Goal: Task Accomplishment & Management: Manage account settings

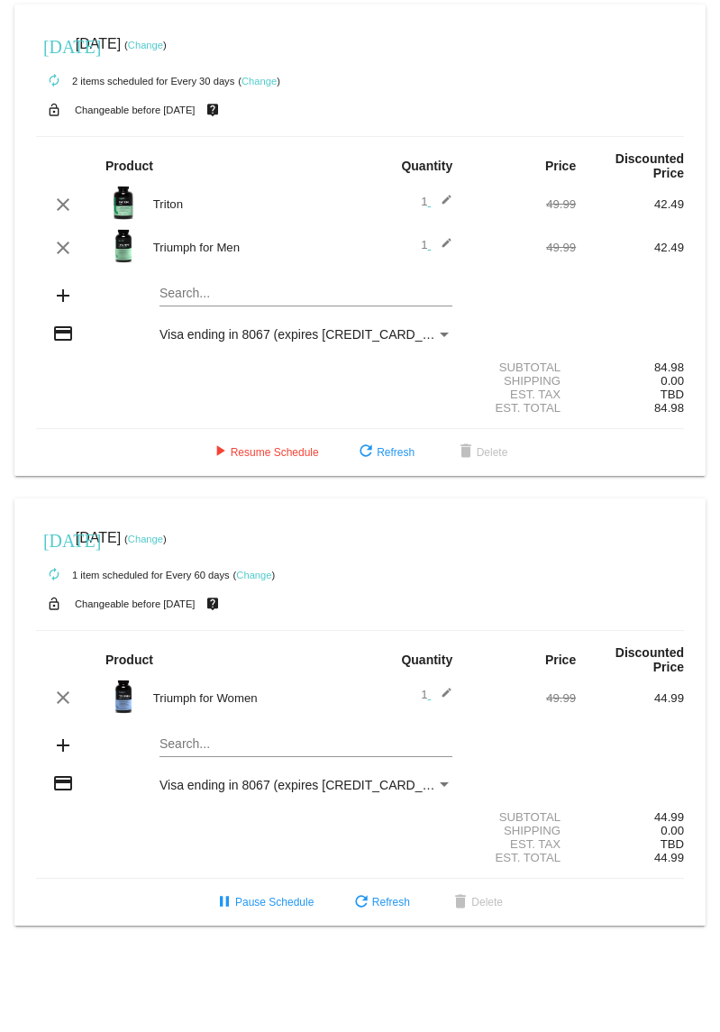
click at [238, 301] on mat-card "[DATE] [DATE] ( Change ) autorenew 2 items scheduled for Every 30 days ( Change…" at bounding box center [360, 241] width 692 height 472
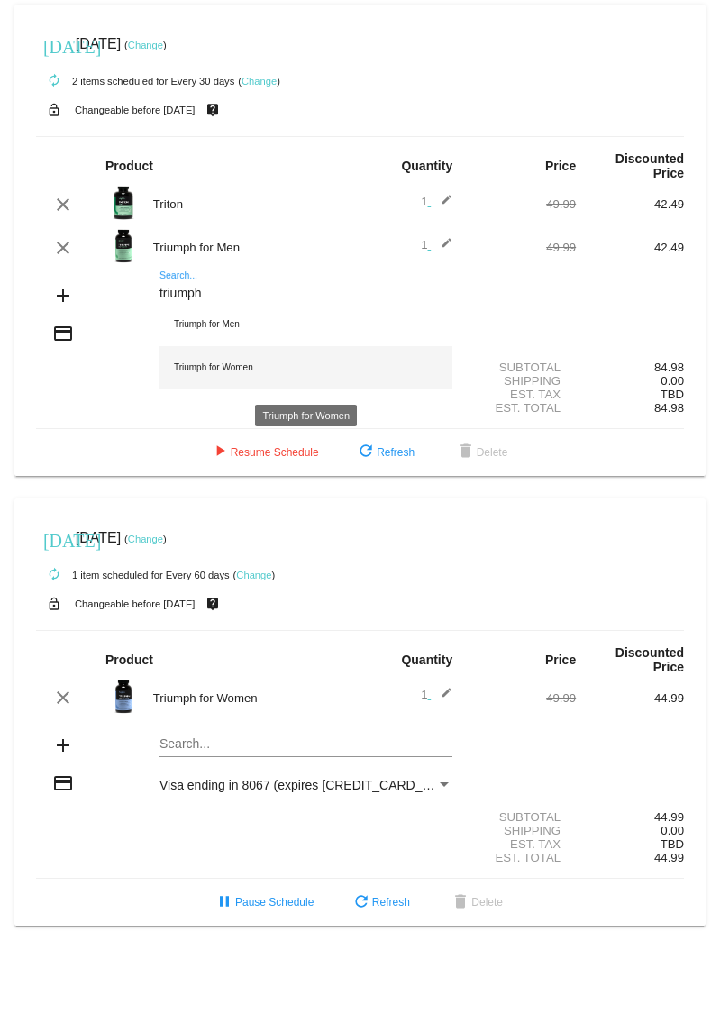
type input "triumph"
click at [249, 366] on div "Triumph for Women" at bounding box center [306, 367] width 293 height 43
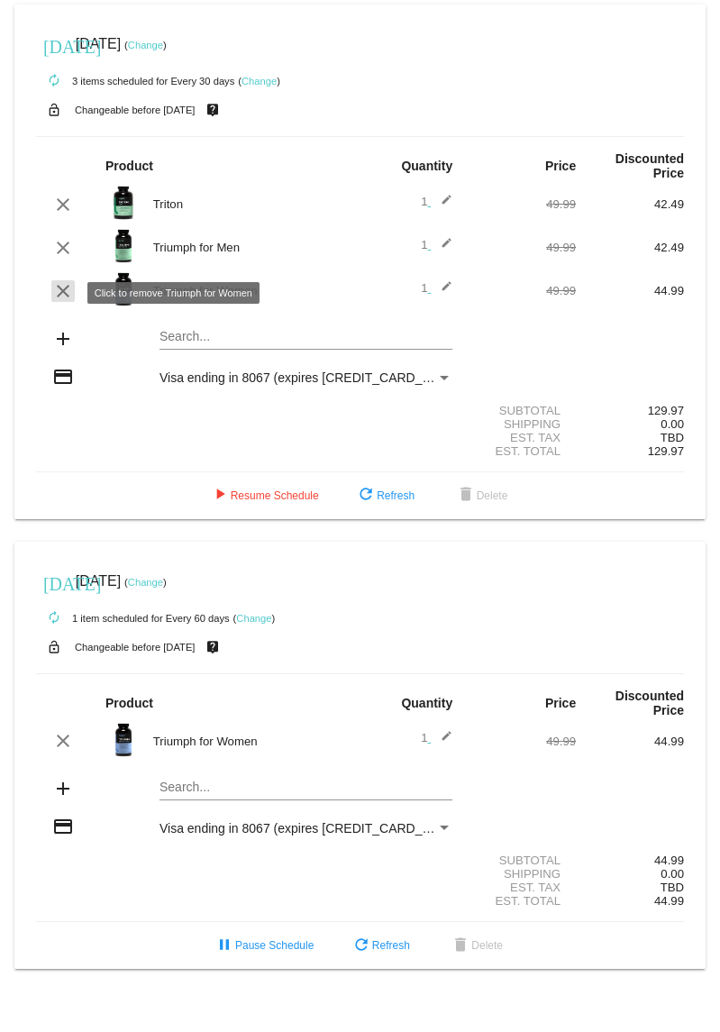
click at [53, 289] on mat-icon "clear" at bounding box center [63, 291] width 22 height 22
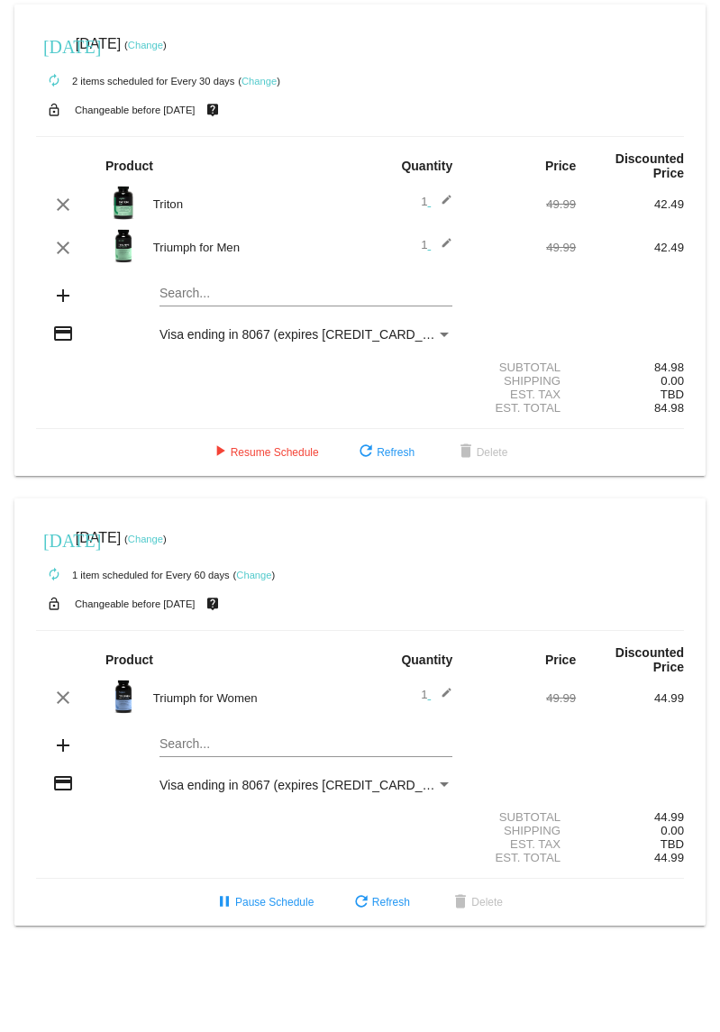
click at [202, 292] on mat-card "today Sep 17 2025 ( Change ) autorenew 2 items scheduled for Every 30 days ( Ch…" at bounding box center [360, 241] width 692 height 472
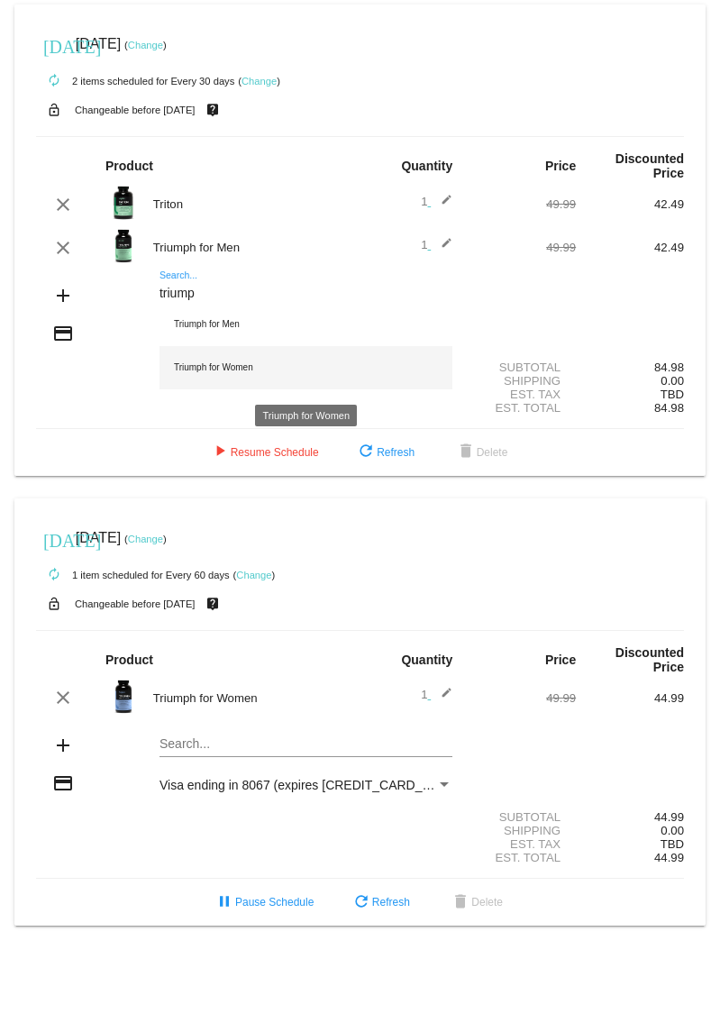
type input "triump"
click at [266, 362] on div "Triumph for Women" at bounding box center [306, 367] width 293 height 43
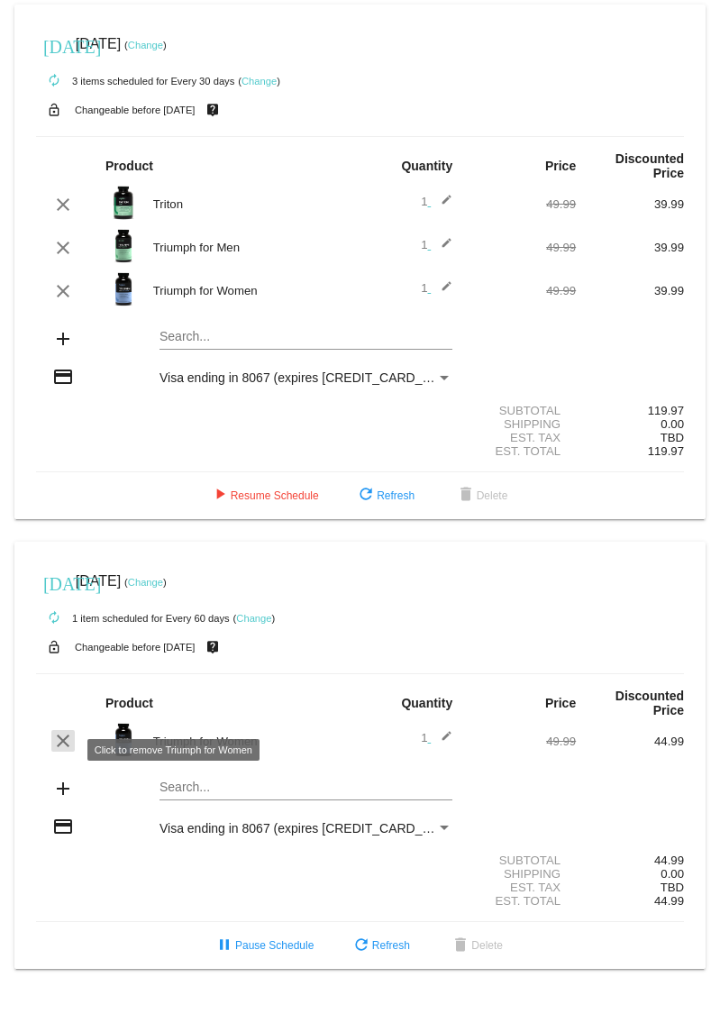
click at [55, 540] on mat-icon "clear" at bounding box center [63, 741] width 22 height 22
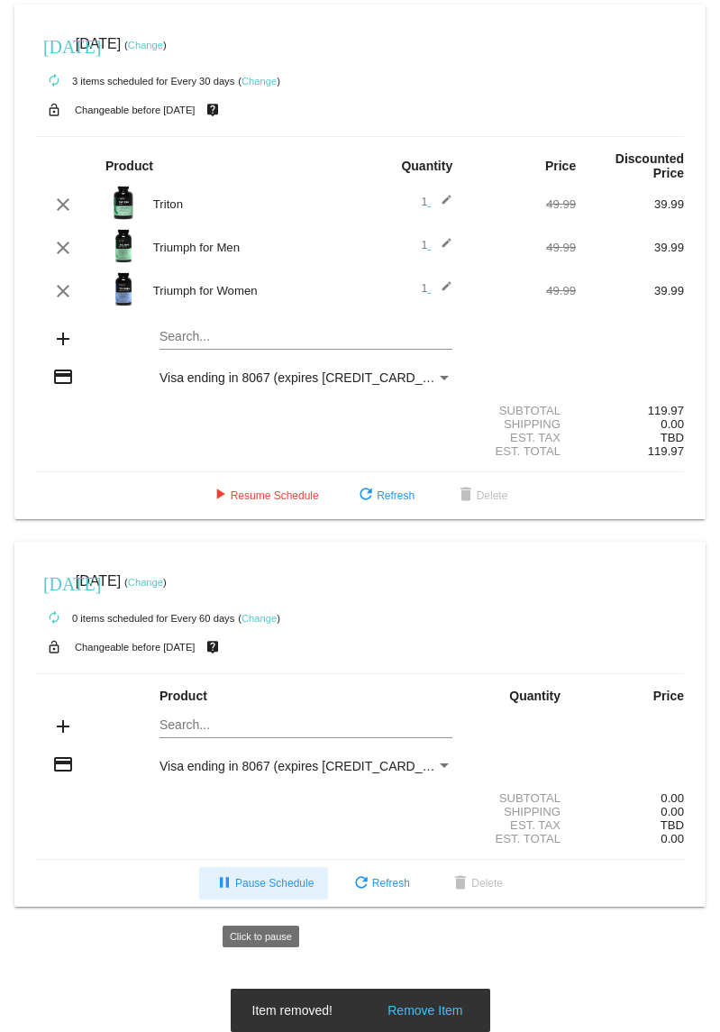
click at [263, 540] on span "pause Pause Schedule" at bounding box center [264, 883] width 100 height 13
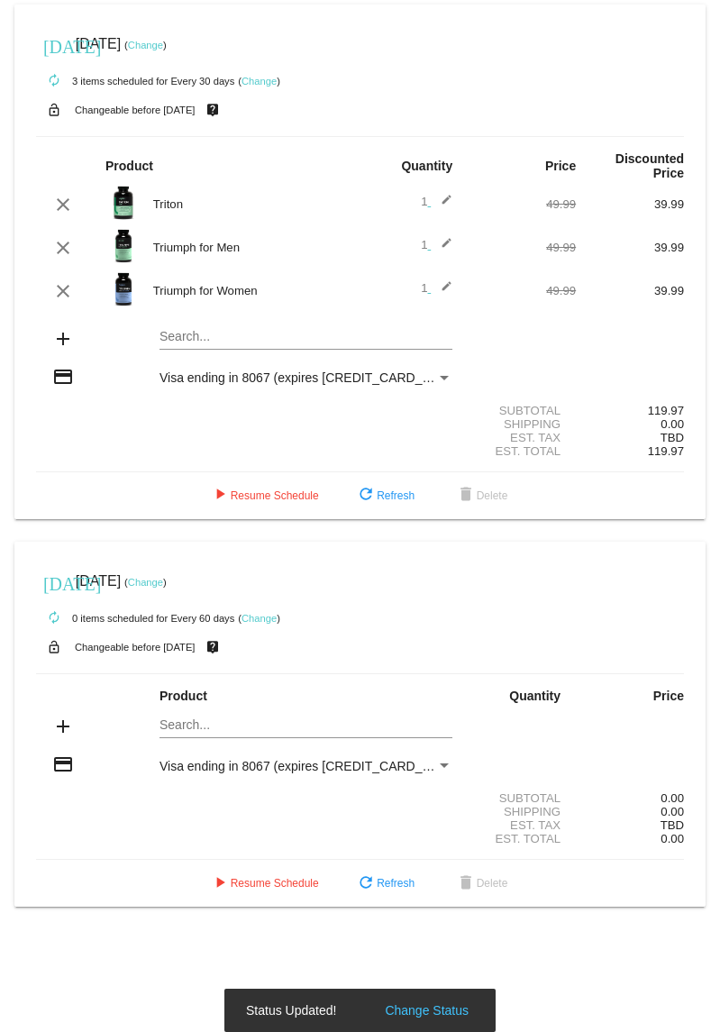
click at [211, 343] on mat-card "today Sep 17 2025 ( Change ) autorenew 3 items scheduled for Every 30 days ( Ch…" at bounding box center [360, 262] width 692 height 515
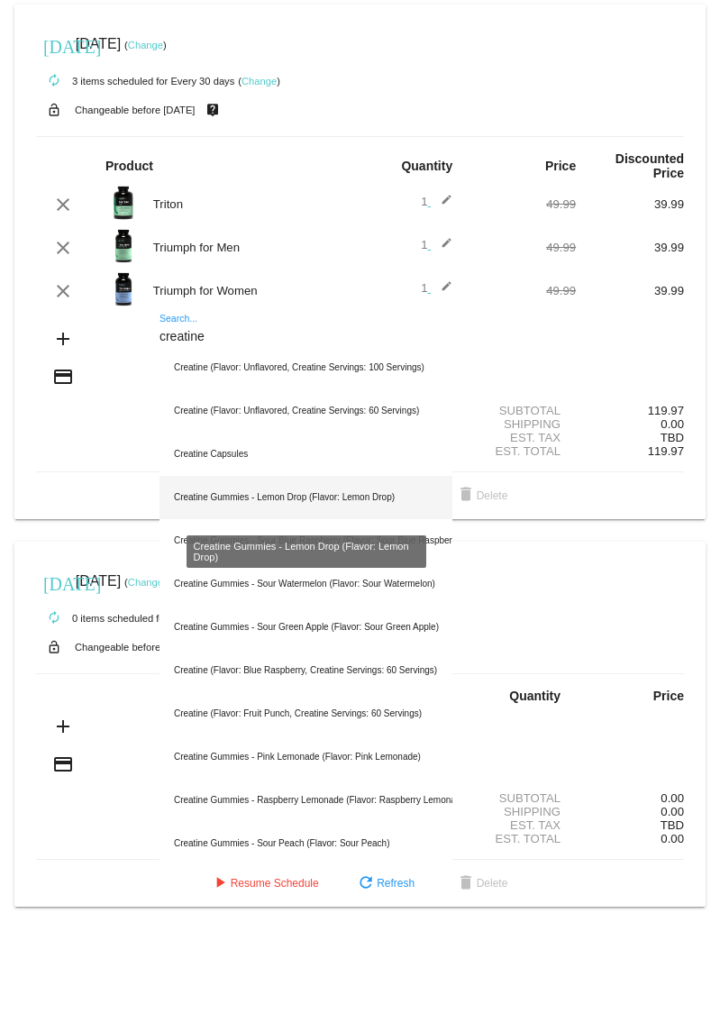
type input "creatine"
click at [328, 493] on div "Creatine Gummies - Lemon Drop (Flavor: Lemon Drop)" at bounding box center [306, 497] width 293 height 43
